Goal: Transaction & Acquisition: Purchase product/service

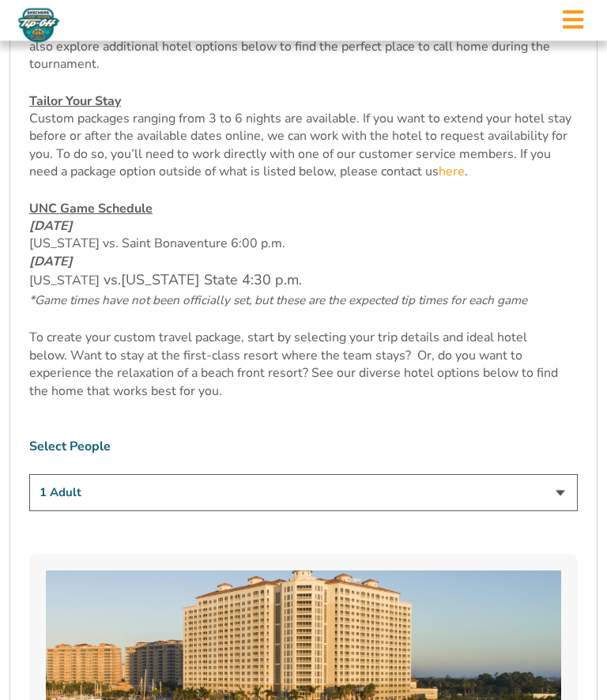
scroll to position [718, 0]
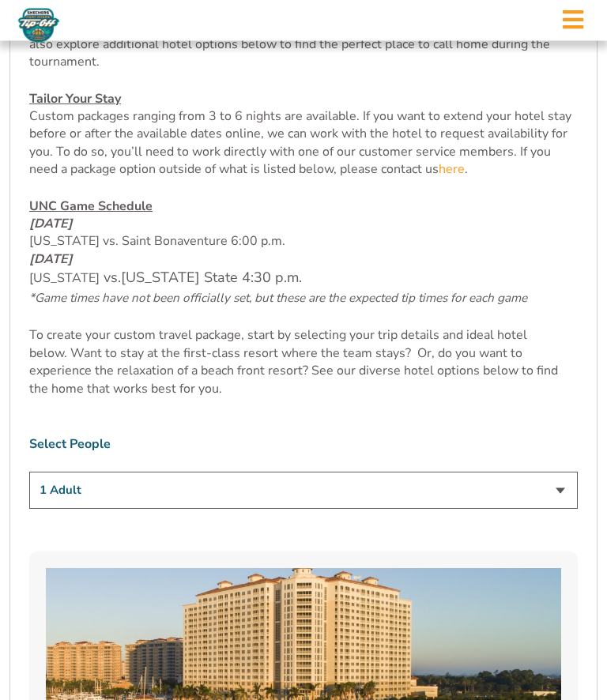
click at [560, 510] on select "1 Adult 2 Adults 3 Adults 4 Adults 2 Adults + 1 Child 2 Adults + 2 Children 2 A…" at bounding box center [303, 491] width 549 height 37
select select "2 Adults"
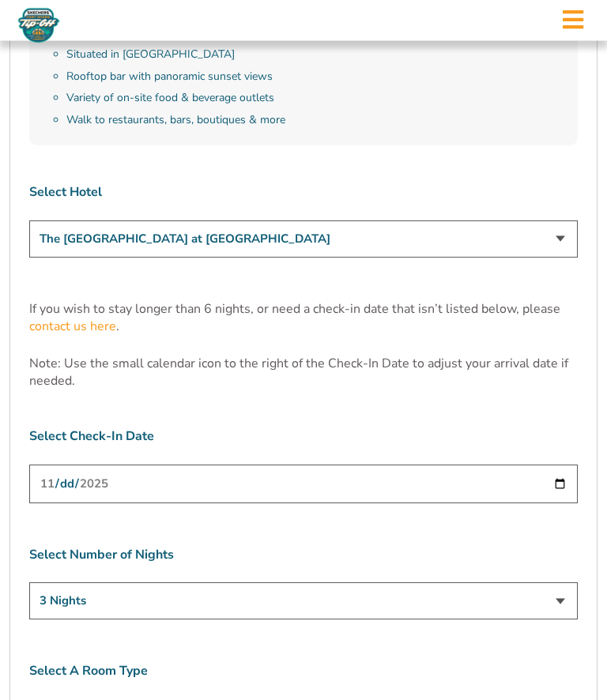
scroll to position [4464, 0]
click at [564, 221] on select "The [GEOGRAPHIC_DATA] at [GEOGRAPHIC_DATA] [GEOGRAPHIC_DATA] [GEOGRAPHIC_DATA],…" at bounding box center [303, 239] width 549 height 37
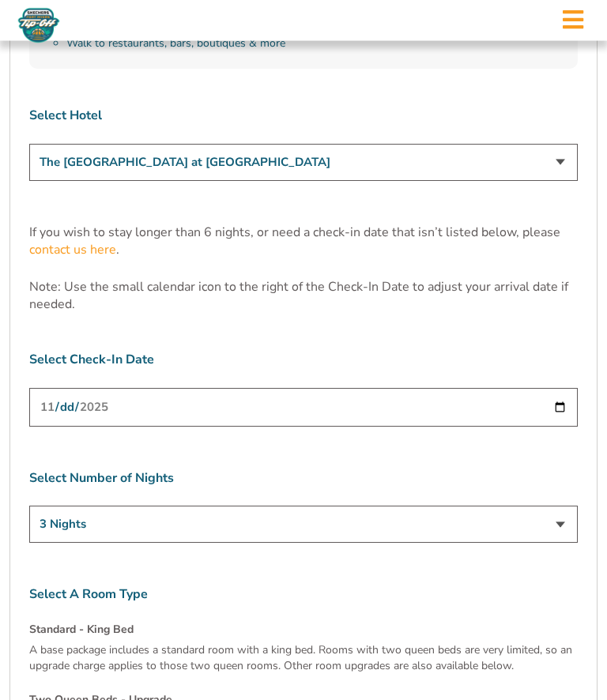
scroll to position [4541, 0]
click at [408, 388] on input "[DATE]" at bounding box center [303, 407] width 549 height 39
type input "[DATE]"
click at [315, 505] on select "3 Nights 4 Nights 5 Nights 6 Nights" at bounding box center [303, 523] width 549 height 37
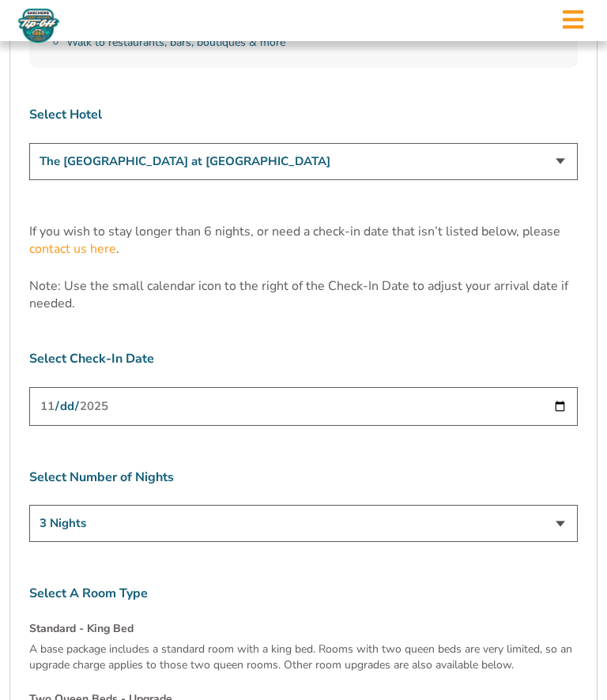
select select "5 Nights"
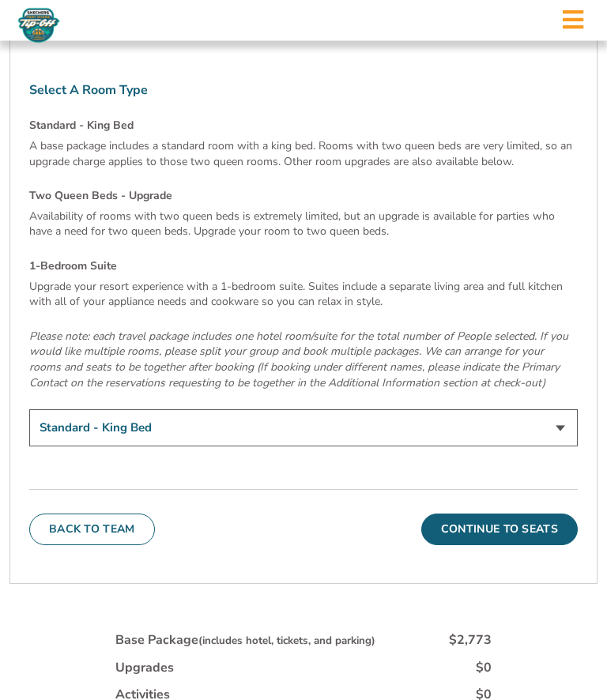
scroll to position [5046, 0]
click at [502, 513] on button "Continue To Seats" at bounding box center [499, 529] width 157 height 32
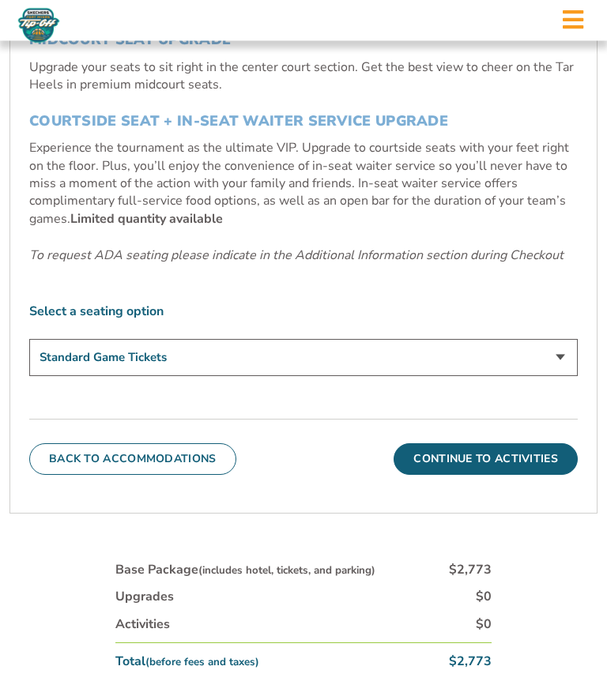
scroll to position [699, 0]
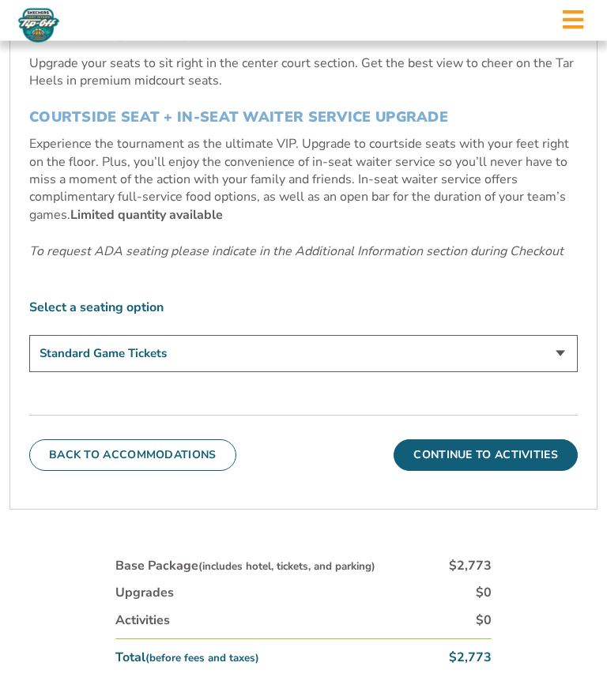
click at [562, 373] on select "Standard Game Tickets Midcourt Seat Upgrade (+$140 per person) Courtside Seat +…" at bounding box center [303, 354] width 549 height 37
select select "Midcourt Seat Upgrade"
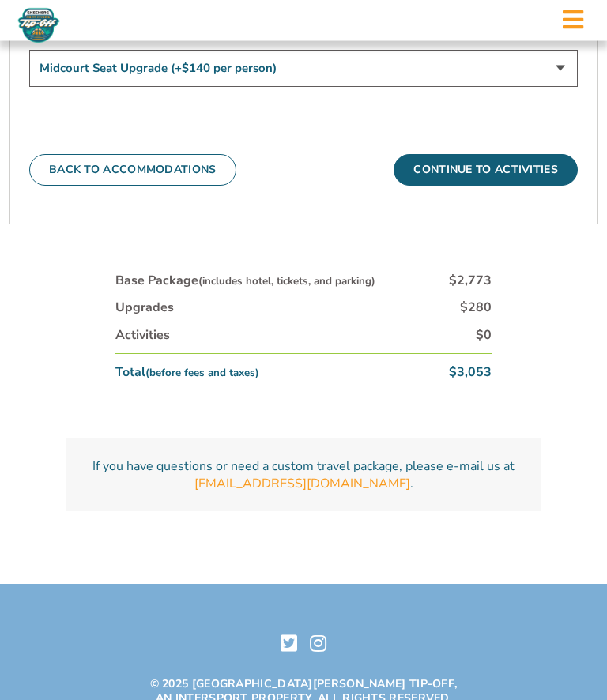
scroll to position [992, 0]
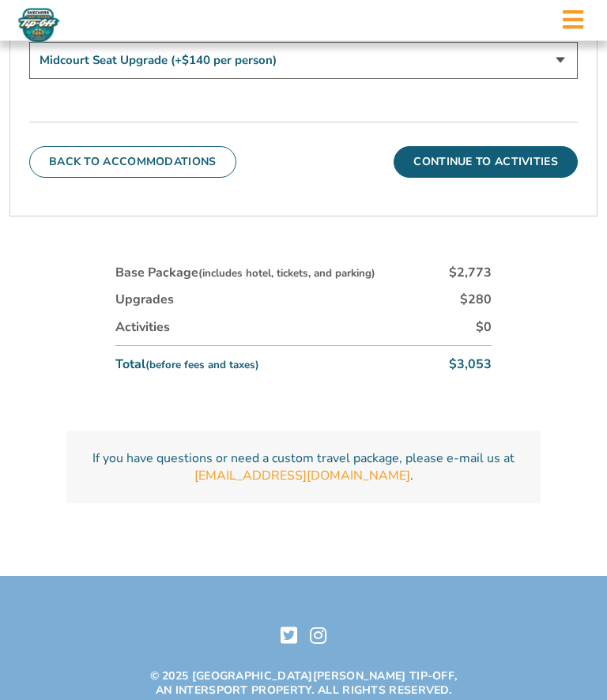
click at [500, 179] on button "Continue To Activities" at bounding box center [486, 163] width 184 height 32
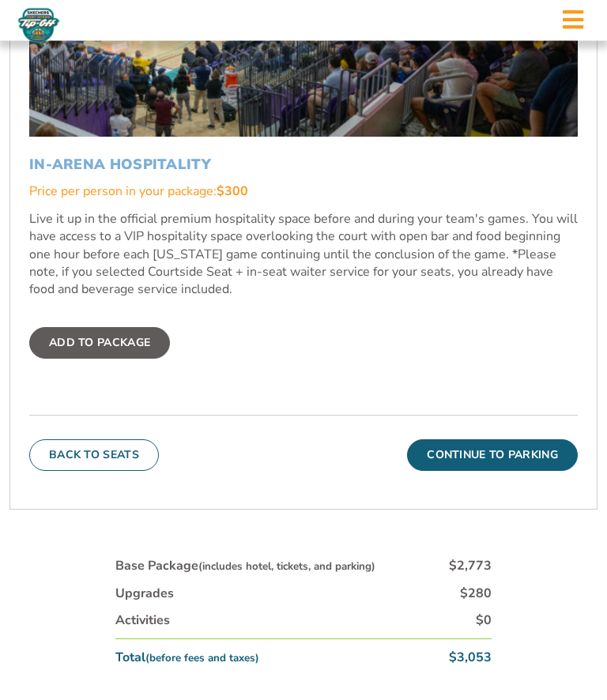
scroll to position [890, 0]
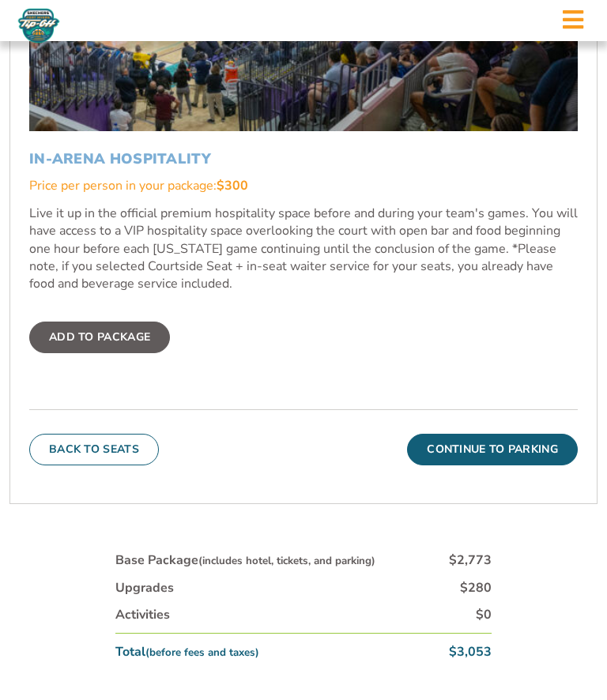
click at [503, 466] on button "Continue To Parking" at bounding box center [492, 450] width 171 height 32
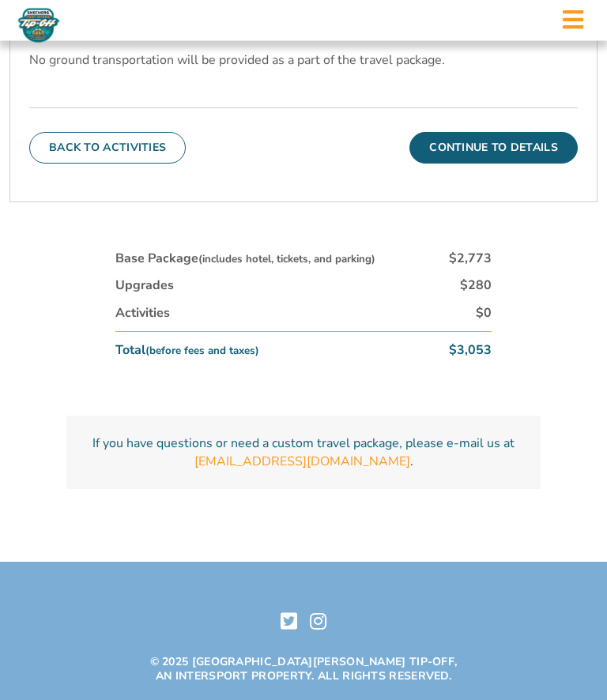
scroll to position [632, 0]
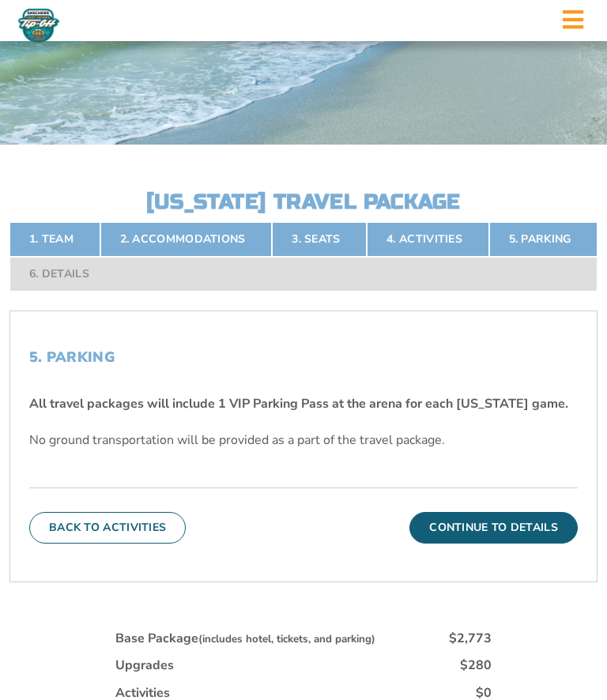
click at [487, 544] on button "Continue To Details" at bounding box center [493, 528] width 168 height 32
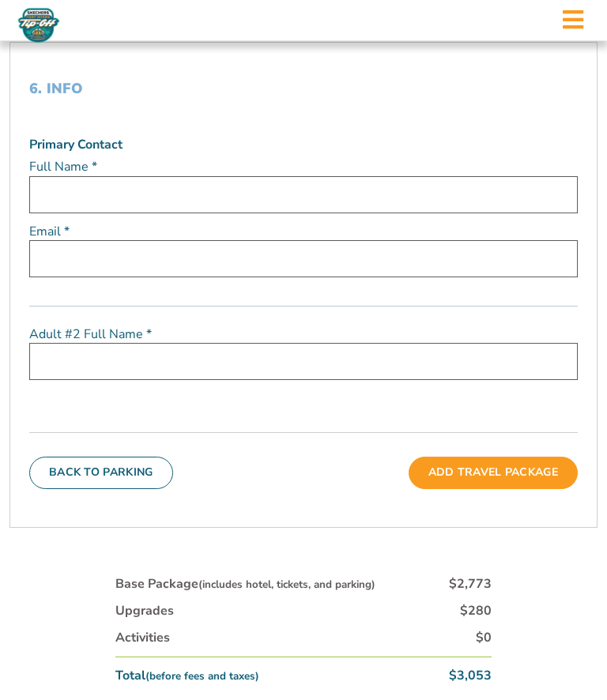
scroll to position [519, 0]
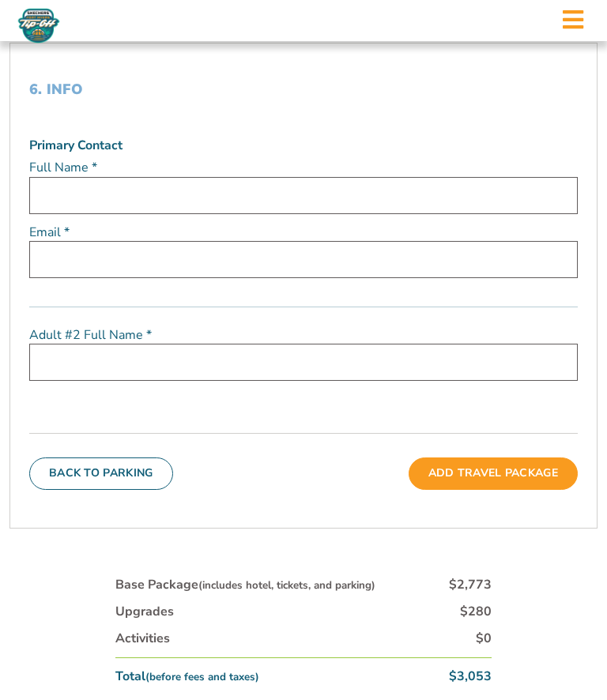
click at [180, 214] on input "text" at bounding box center [303, 195] width 549 height 37
type input "[PERSON_NAME]"
click at [170, 278] on input "email" at bounding box center [303, 259] width 549 height 37
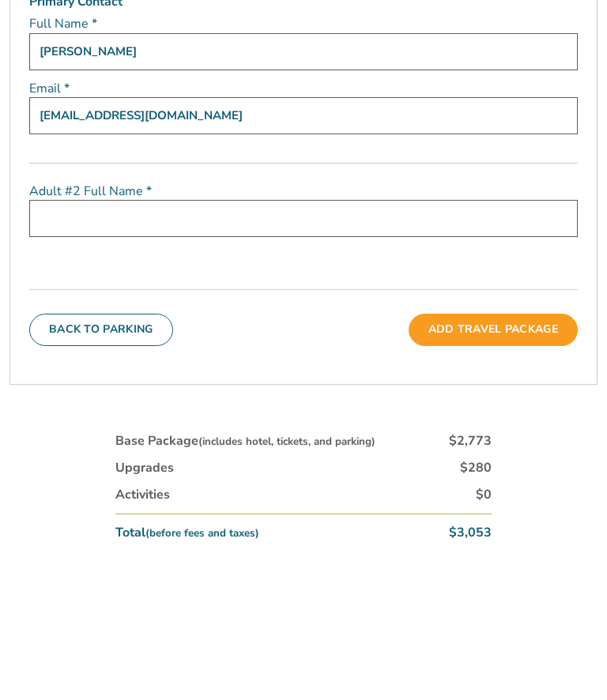
type input "[EMAIL_ADDRESS][DOMAIN_NAME]"
click at [186, 344] on input "text" at bounding box center [303, 362] width 549 height 37
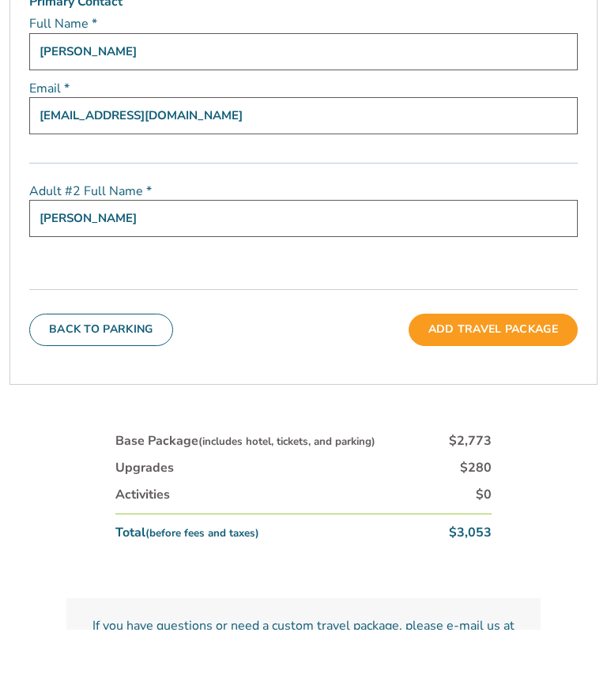
scroll to position [599, 0]
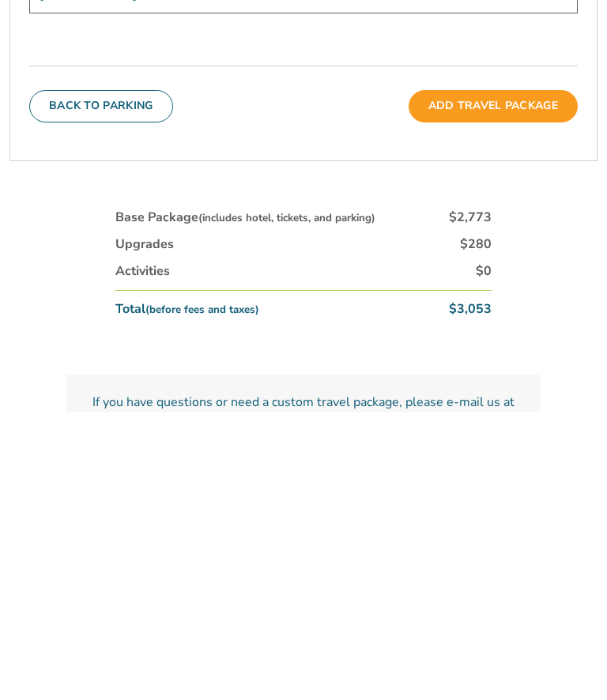
type input "[PERSON_NAME]"
click at [507, 378] on button "Add Travel Package" at bounding box center [493, 394] width 169 height 32
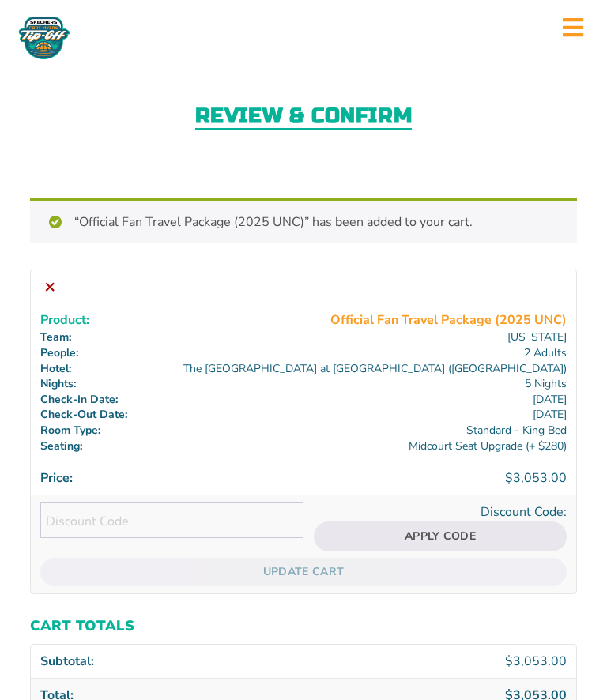
click at [571, 24] on icon at bounding box center [573, 28] width 21 height 24
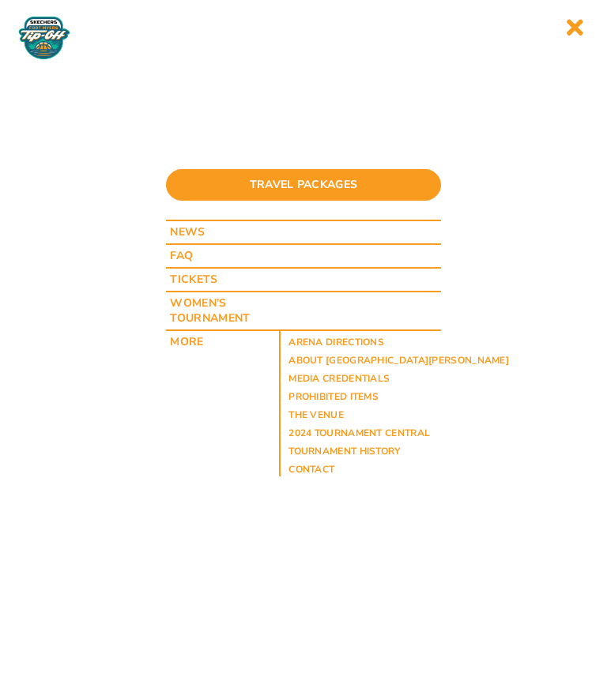
click at [575, 32] on icon at bounding box center [574, 28] width 18 height 24
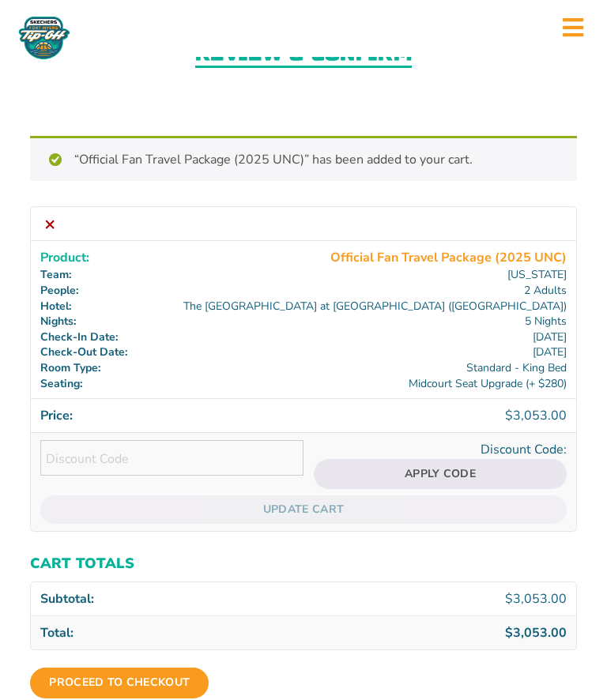
scroll to position [63, 0]
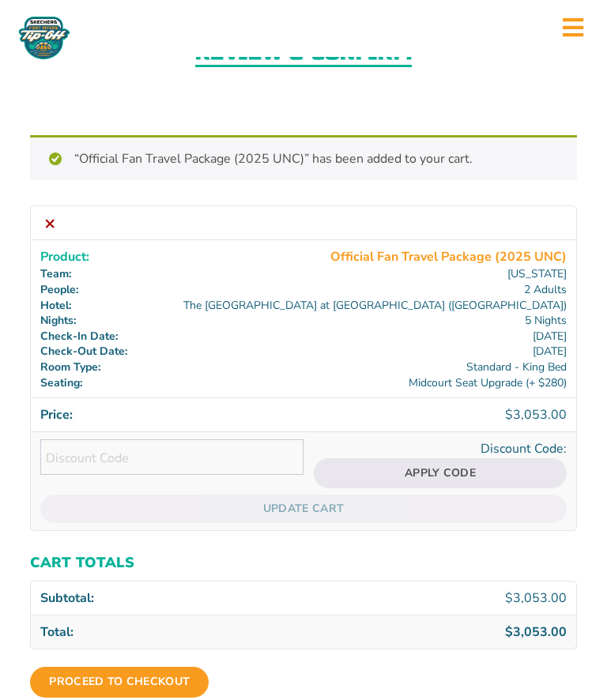
click at [55, 160] on div "“Official Fan Travel Package (2025 UNC)” has been added to your cart. Continue …" at bounding box center [303, 157] width 546 height 45
click at [43, 221] on link "×" at bounding box center [49, 222] width 19 height 19
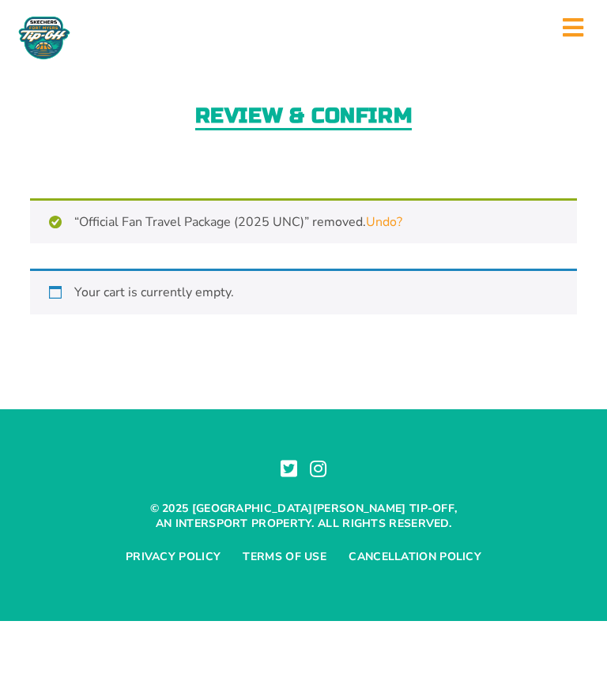
scroll to position [0, 0]
